Goal: Information Seeking & Learning: Learn about a topic

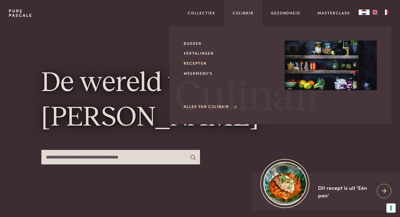
click at [199, 63] on link "Recepten" at bounding box center [229, 63] width 92 height 6
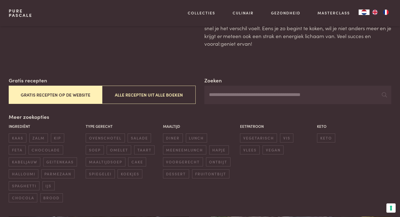
scroll to position [54, 0]
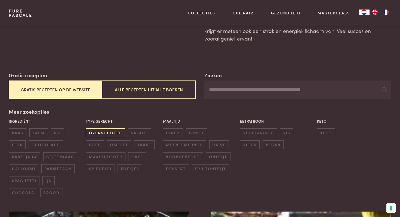
click at [112, 136] on span "ovenschotel" at bounding box center [105, 132] width 39 height 9
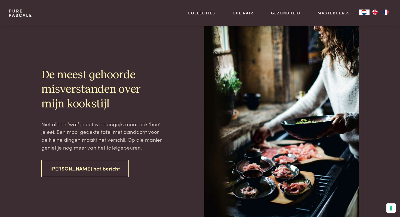
scroll to position [1740, 0]
